Goal: Find specific page/section: Find specific page/section

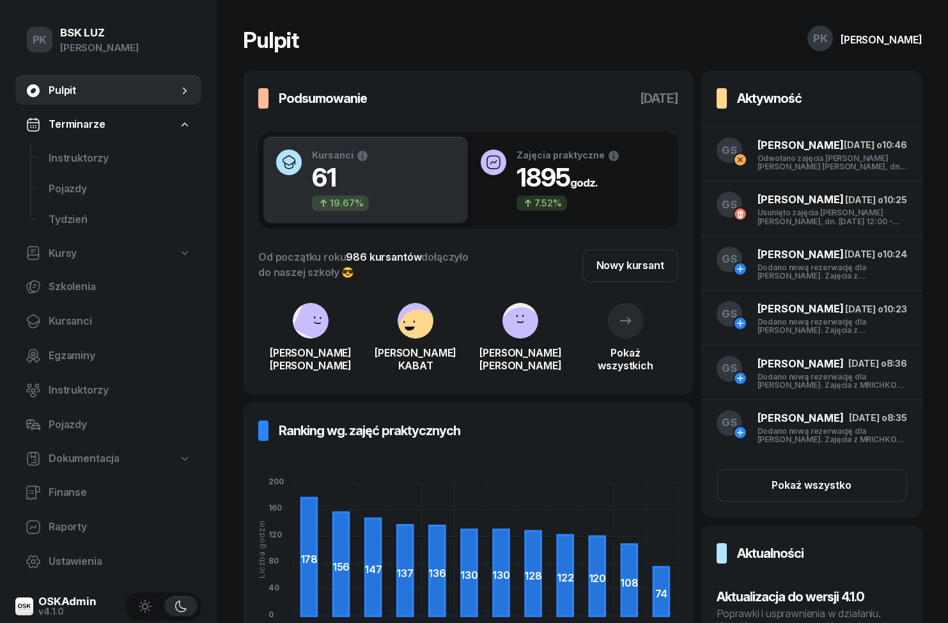
click at [56, 526] on span "Raporty" at bounding box center [120, 527] width 143 height 17
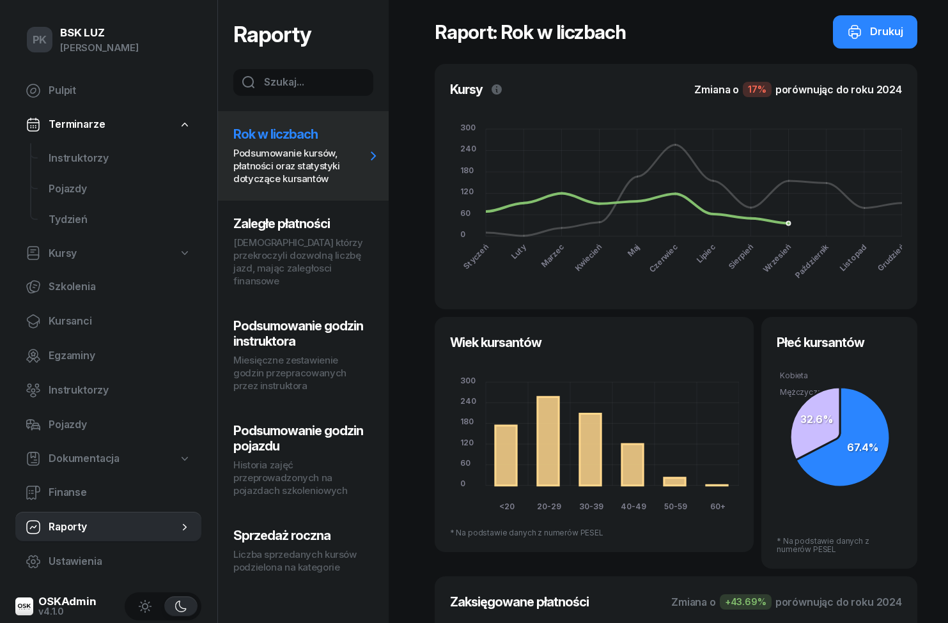
click at [254, 250] on p "[DEMOGRAPHIC_DATA] którzy przekroczyli dozwolną liczbę jazd, mając zaległosci f…" at bounding box center [299, 262] width 132 height 51
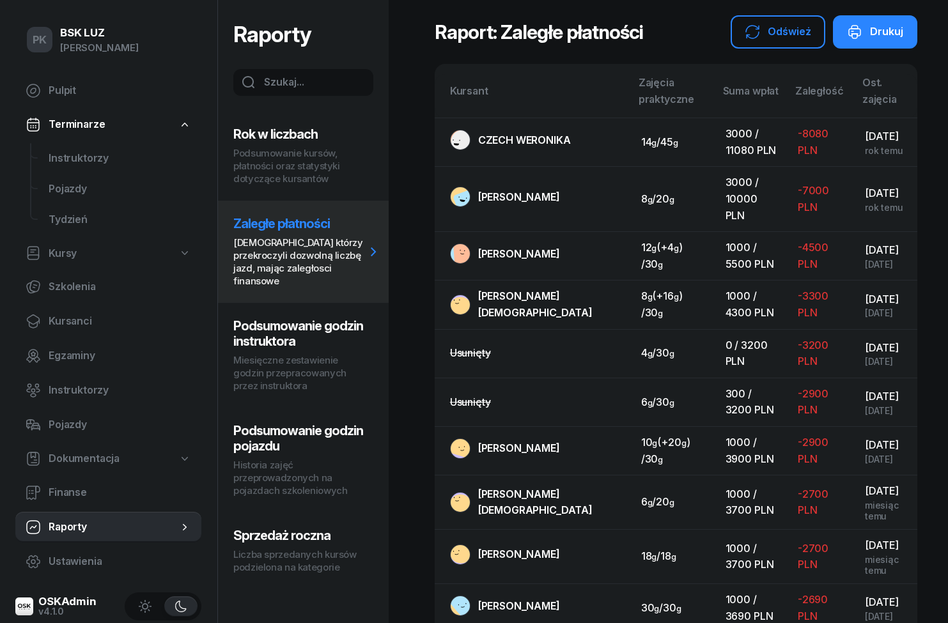
click at [57, 318] on span "Kursanci" at bounding box center [120, 321] width 143 height 17
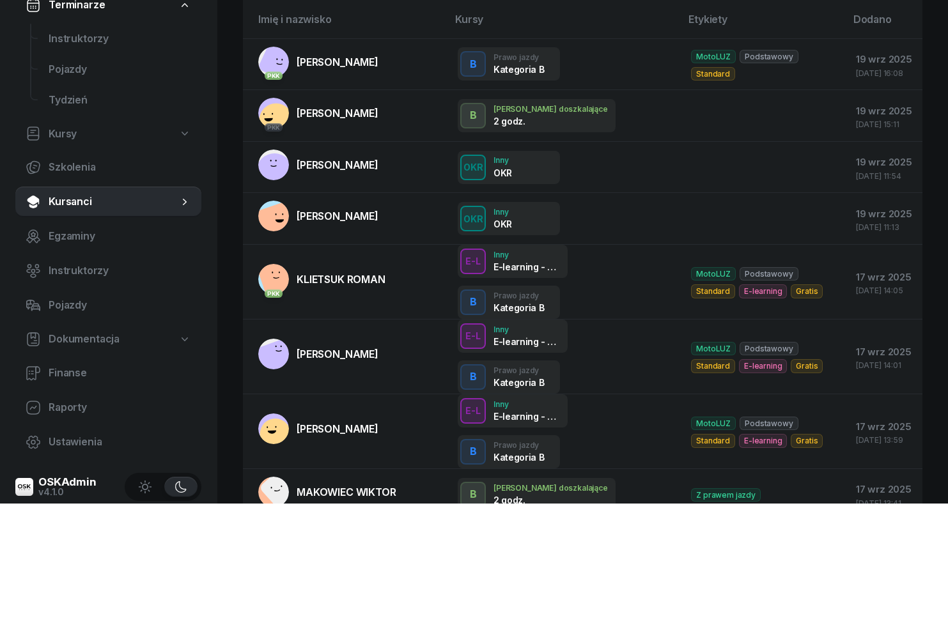
scroll to position [157, 0]
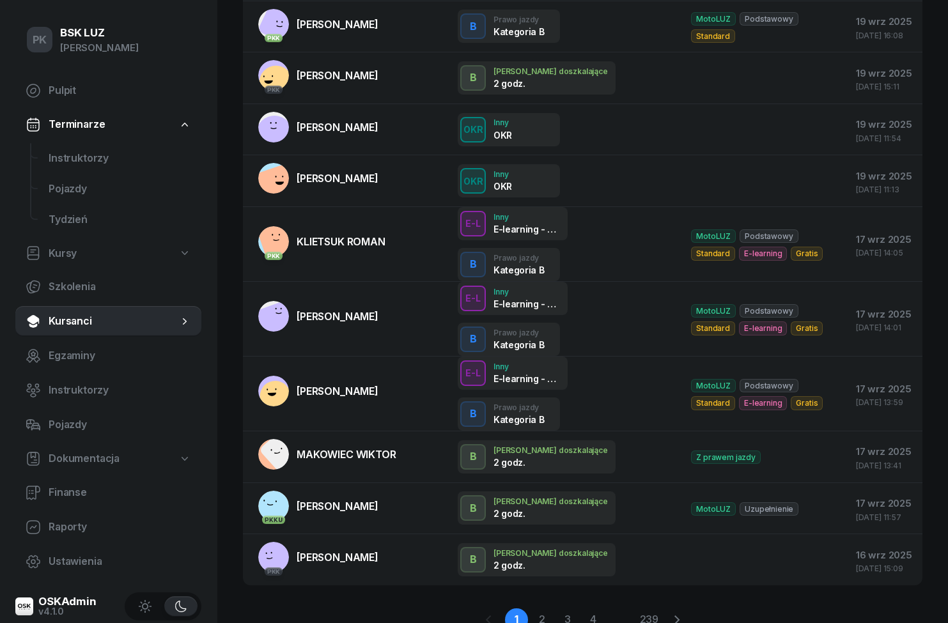
click at [63, 161] on span "Instruktorzy" at bounding box center [120, 158] width 143 height 17
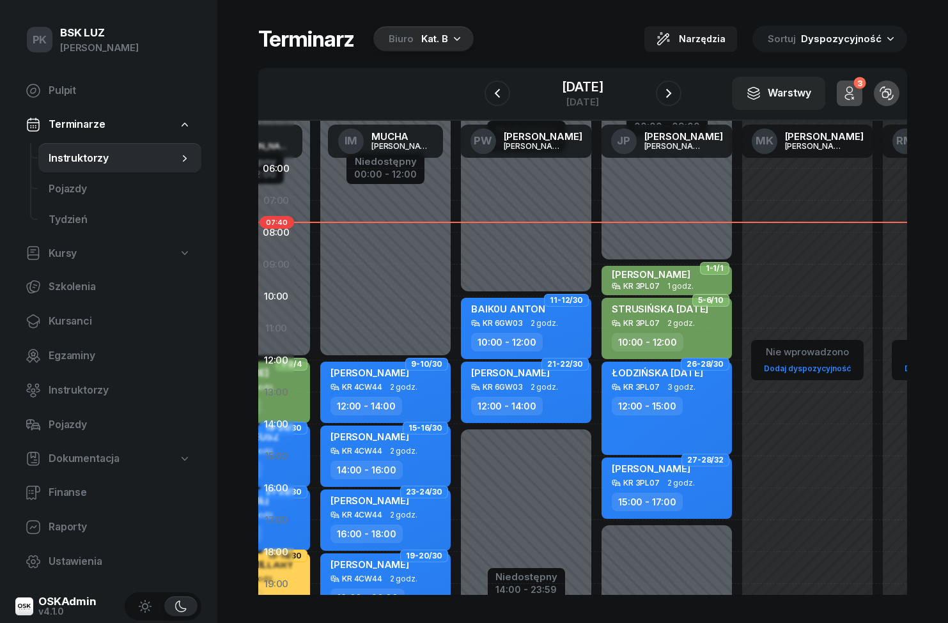
scroll to position [0, 418]
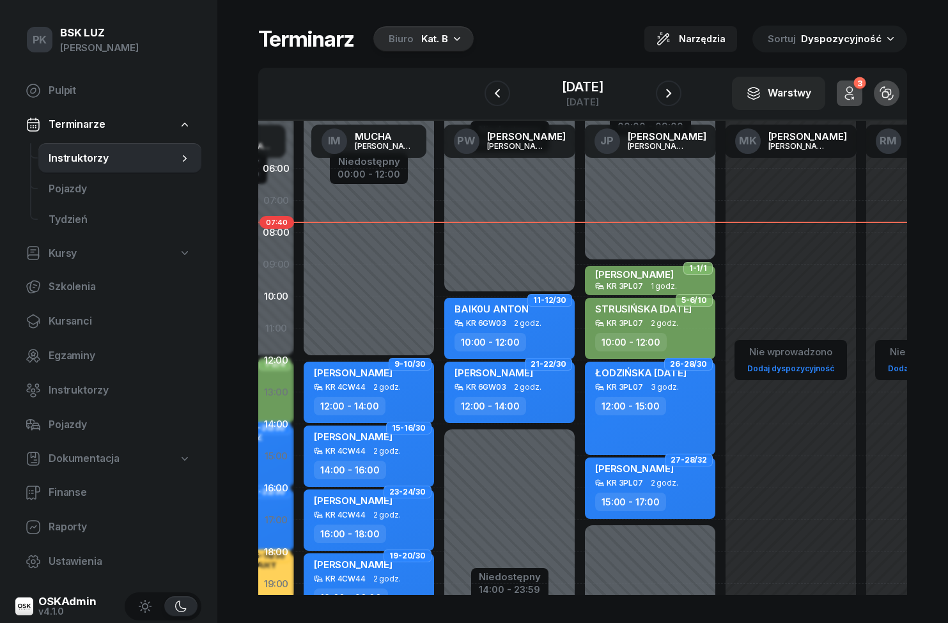
click at [677, 98] on icon "button" at bounding box center [668, 93] width 15 height 15
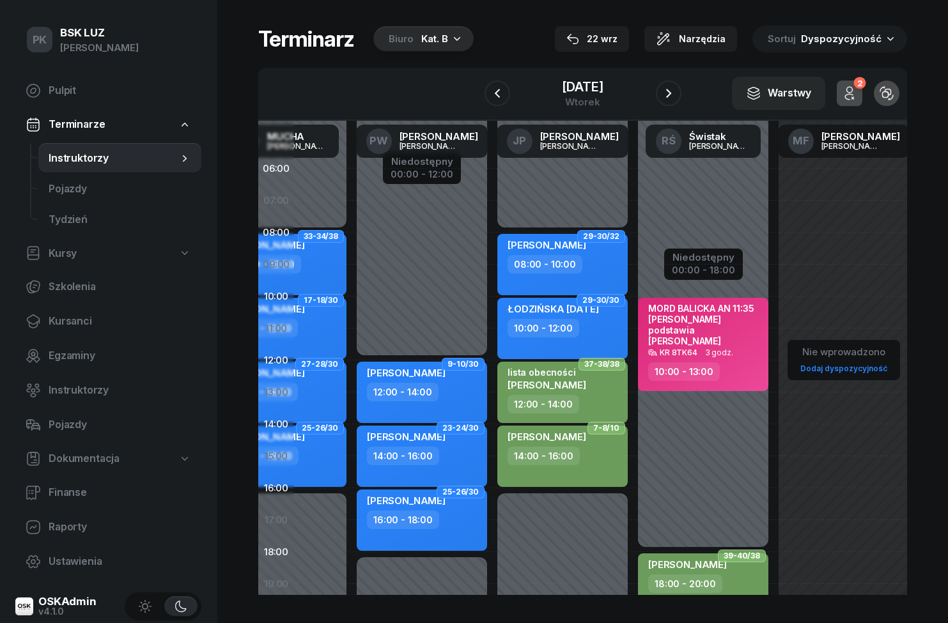
scroll to position [0, 797]
